Goal: Use online tool/utility: Utilize a website feature to perform a specific function

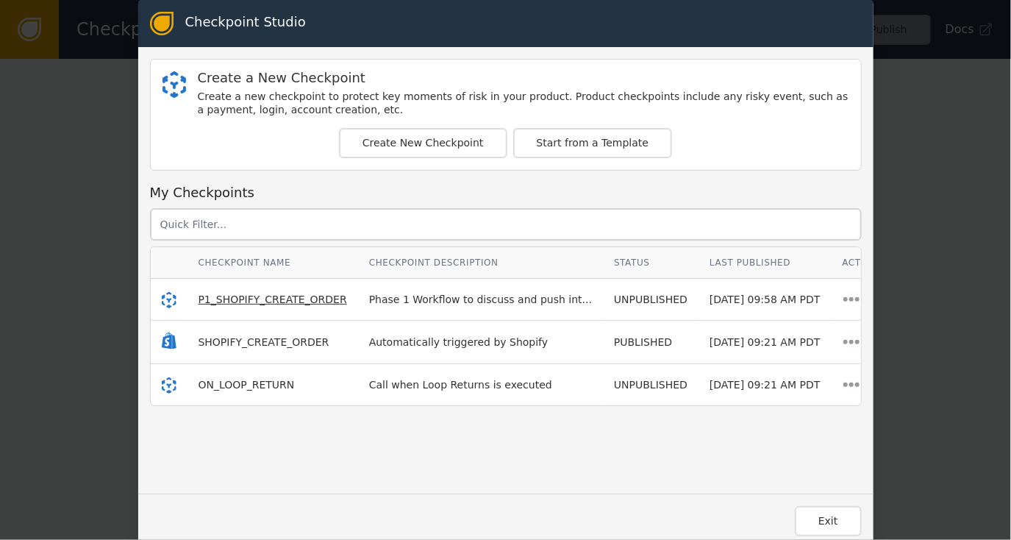
click at [245, 298] on span "P1_SHOPIFY_CREATE_ORDER" at bounding box center [273, 299] width 149 height 12
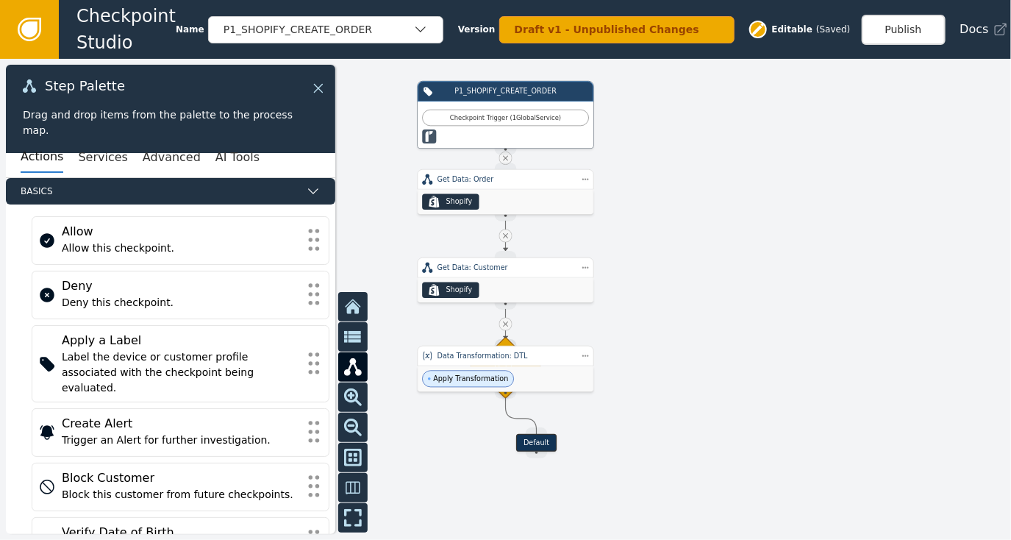
click at [322, 92] on icon at bounding box center [318, 88] width 9 height 9
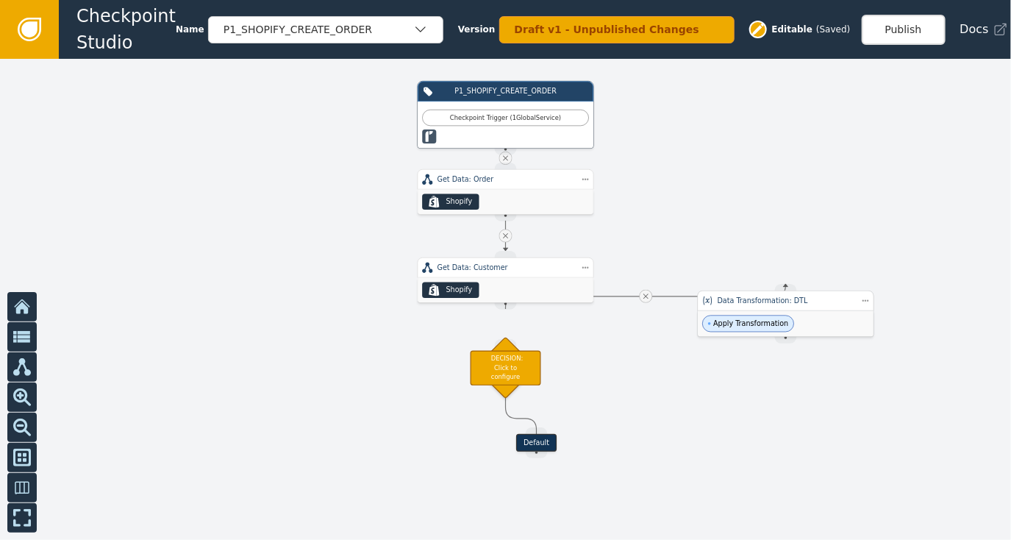
drag, startPoint x: 513, startPoint y: 375, endPoint x: 786, endPoint y: 316, distance: 278.4
click at [790, 319] on div "Apply Transformation" at bounding box center [786, 324] width 176 height 26
click at [777, 301] on div "Data Transformation: DTL" at bounding box center [781, 301] width 137 height 10
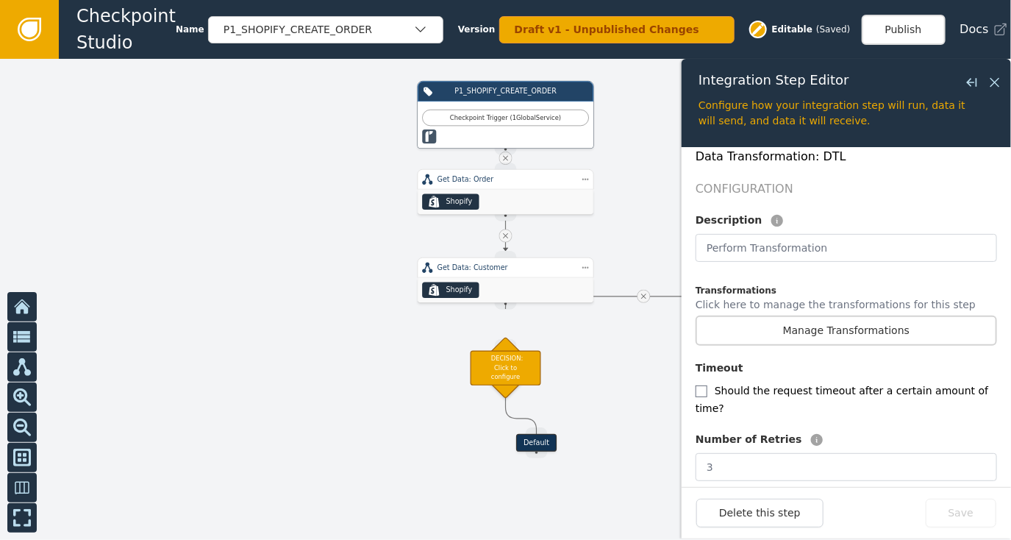
scroll to position [294, 0]
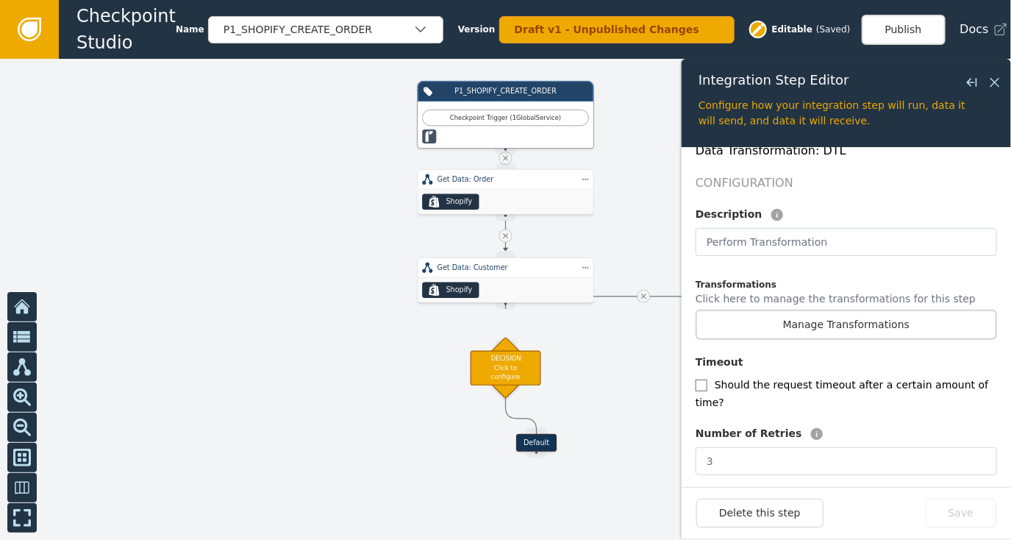
click at [814, 310] on button "Manage Transformations" at bounding box center [847, 325] width 302 height 30
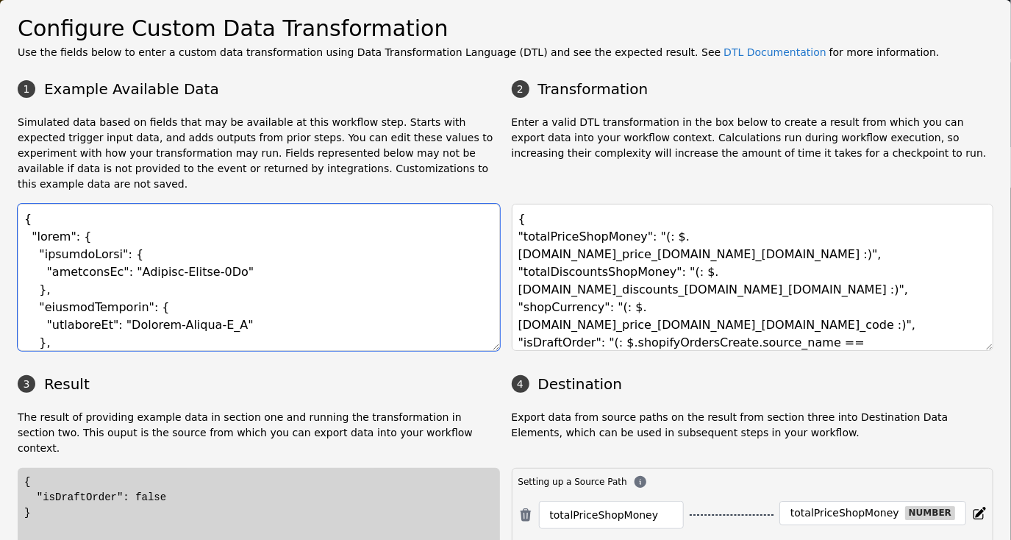
click at [322, 255] on textarea at bounding box center [259, 277] width 483 height 147
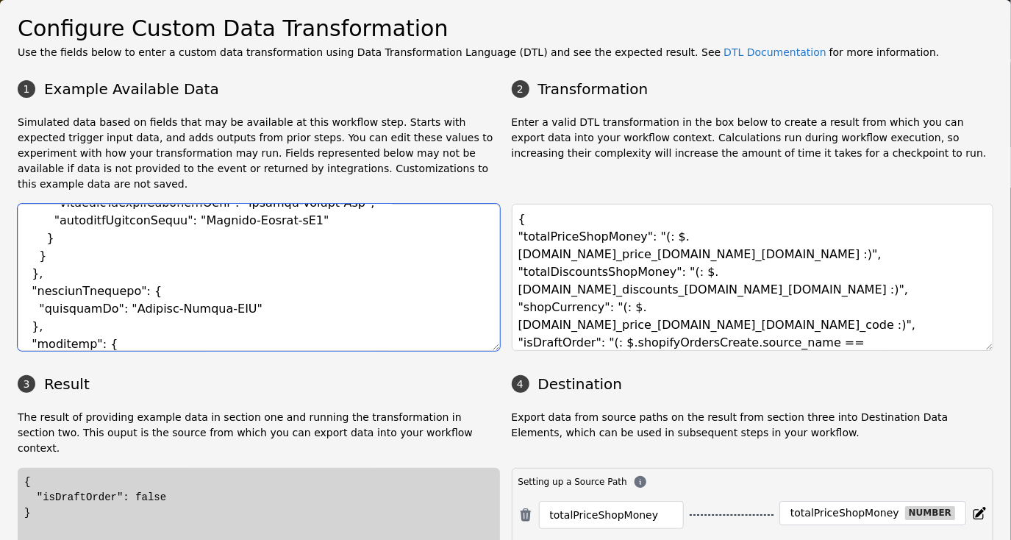
scroll to position [1692, 0]
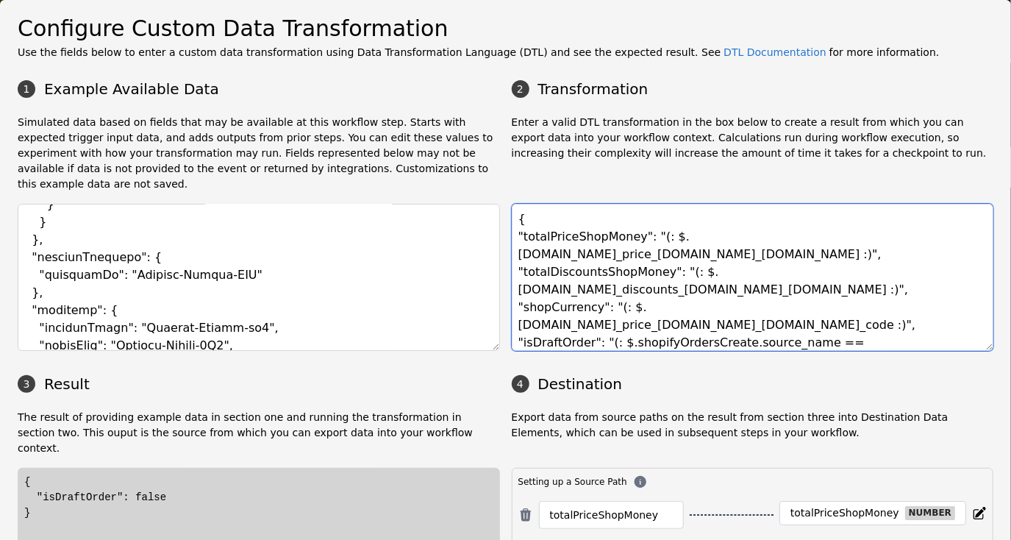
click at [655, 242] on textarea "{ "totalPriceShopMoney": "(: $.[DOMAIN_NAME]_price_[DOMAIN_NAME]_[DOMAIN_NAME] …" at bounding box center [753, 277] width 483 height 147
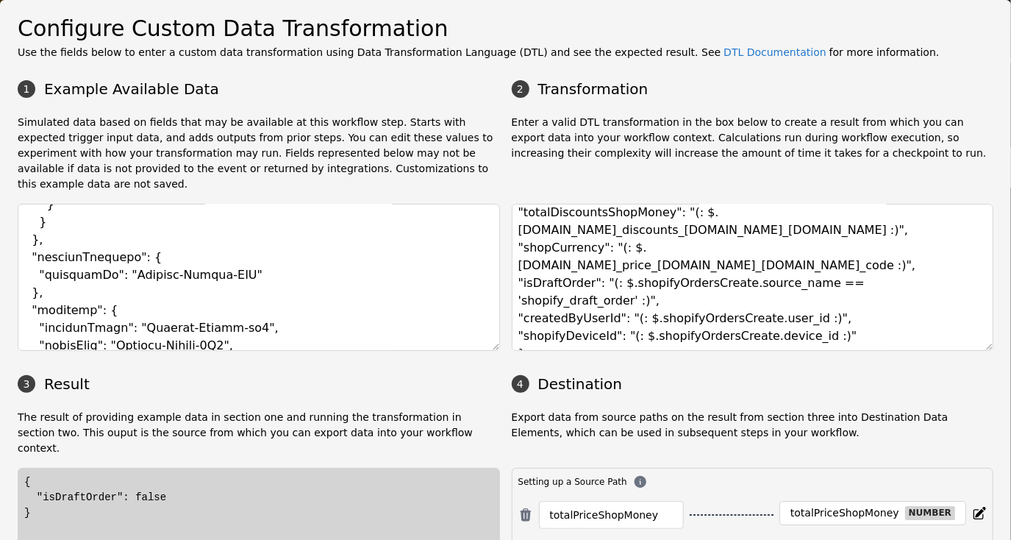
drag, startPoint x: 997, startPoint y: 293, endPoint x: 1002, endPoint y: 252, distance: 42.2
click at [1002, 252] on div "Configure Custom Data Transformation Use the fields below to enter a custom dat…" at bounding box center [505, 270] width 1011 height 540
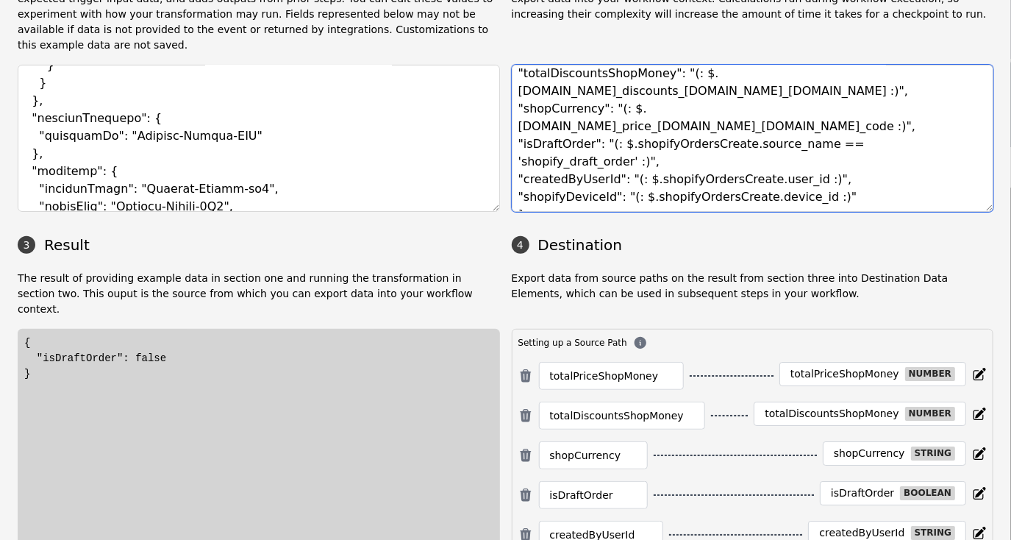
scroll to position [185, 0]
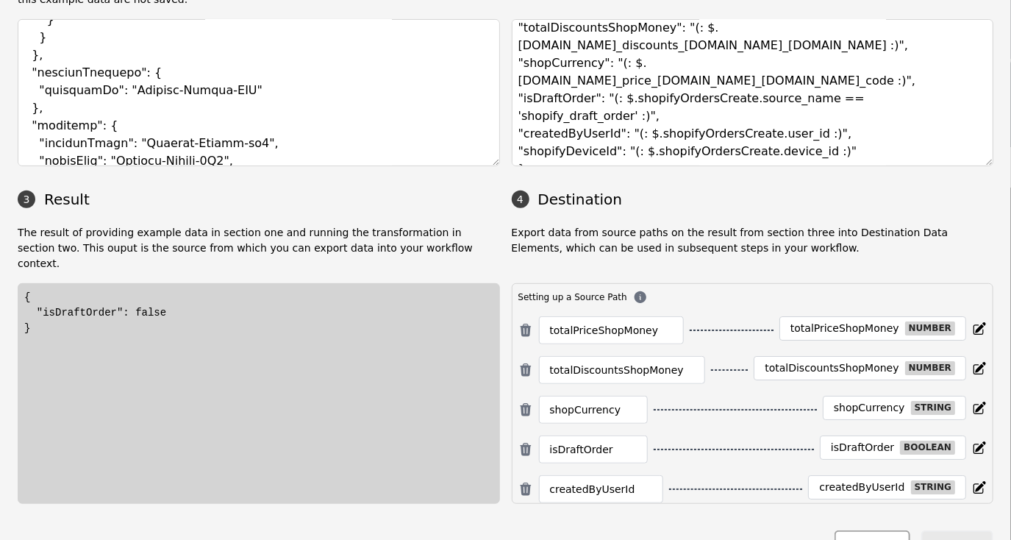
click at [866, 530] on button "Close" at bounding box center [872, 545] width 75 height 30
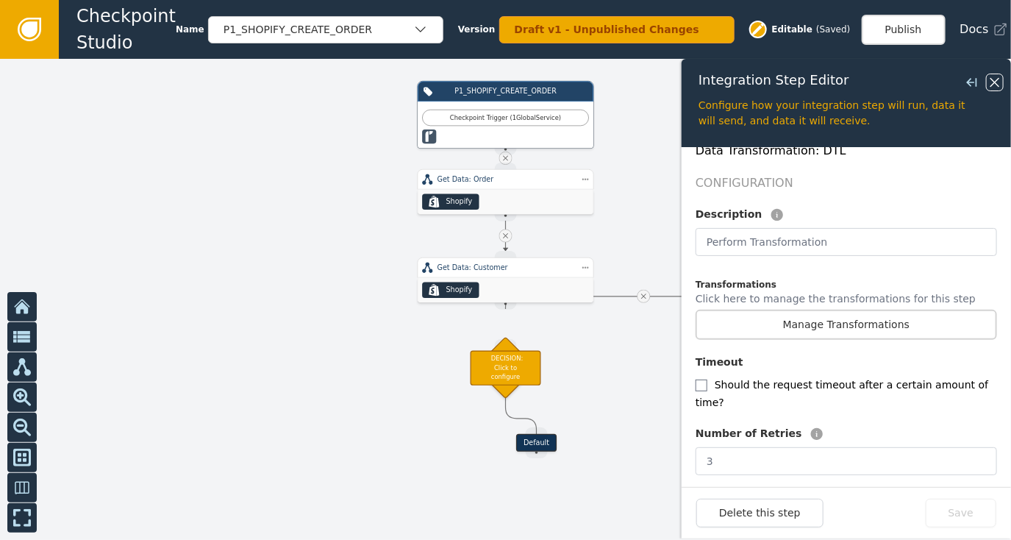
click at [1001, 76] on icon at bounding box center [995, 82] width 16 height 16
